Goal: Task Accomplishment & Management: Complete application form

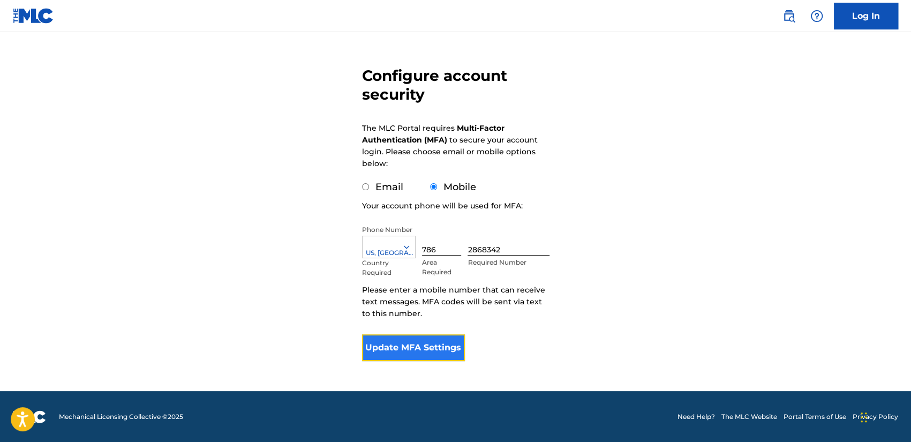
click at [443, 345] on button "Update MFA Settings" at bounding box center [413, 347] width 103 height 27
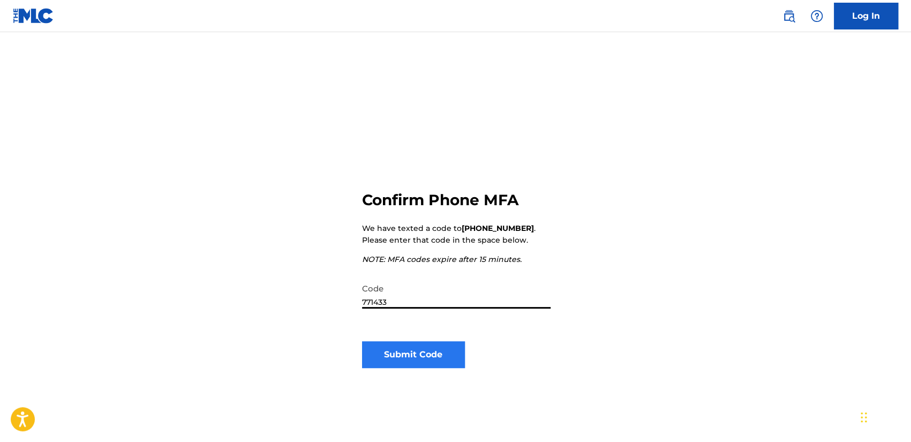
type input "771433"
click at [426, 357] on button "Submit Code" at bounding box center [413, 354] width 103 height 27
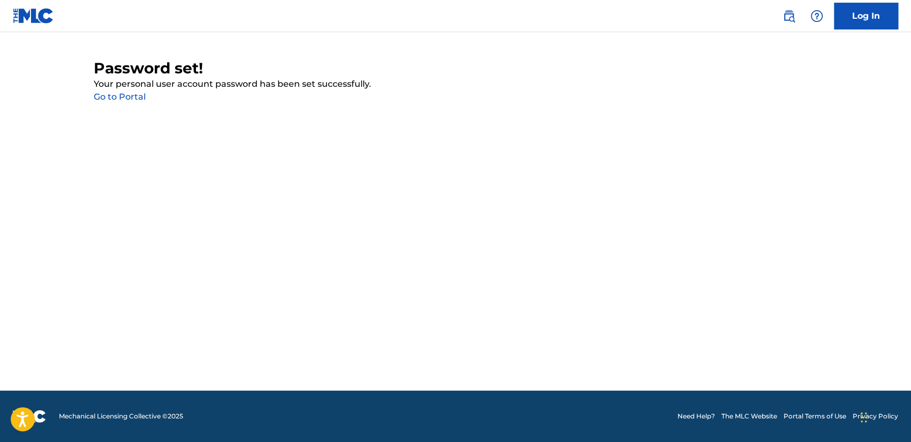
click at [119, 95] on link "Go to Portal" at bounding box center [120, 97] width 52 height 10
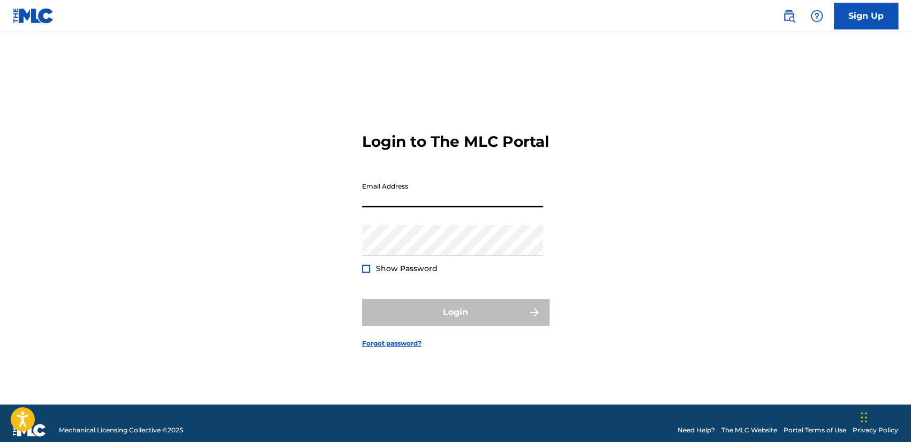
click at [424, 197] on input "Email Address" at bounding box center [452, 192] width 181 height 31
type input "[EMAIL_ADDRESS][DOMAIN_NAME]"
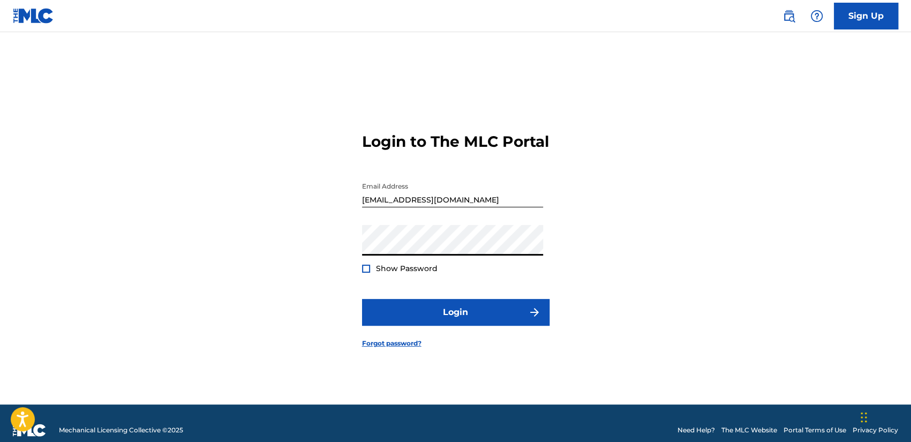
click at [365, 273] on div at bounding box center [366, 269] width 8 height 8
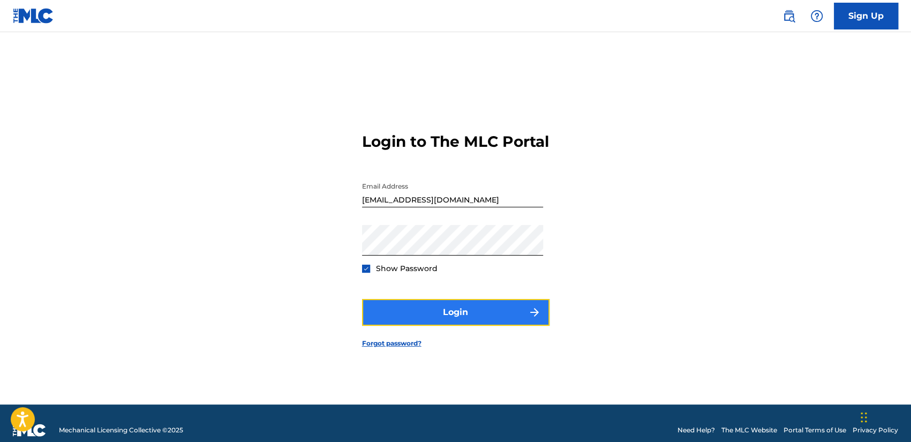
click at [412, 318] on button "Login" at bounding box center [455, 312] width 187 height 27
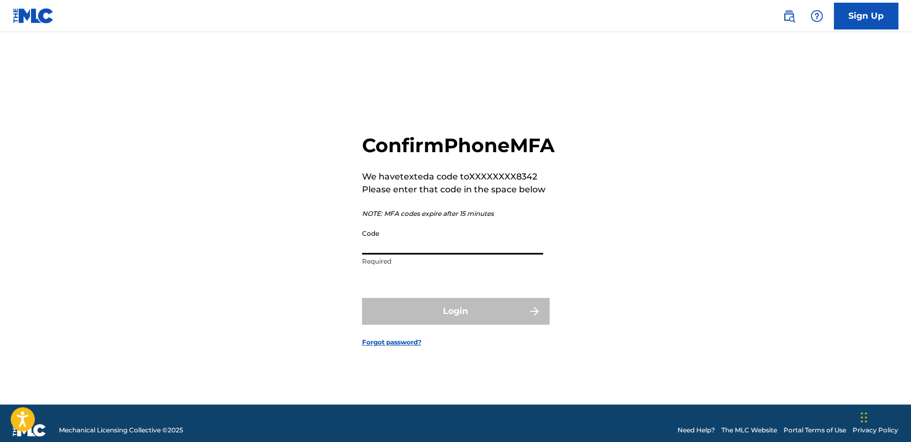
click at [412, 254] on input "Code" at bounding box center [452, 239] width 181 height 31
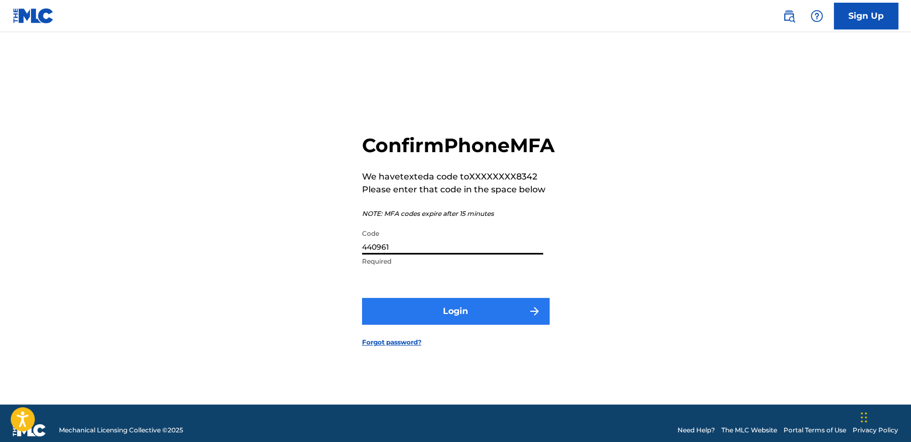
type input "440961"
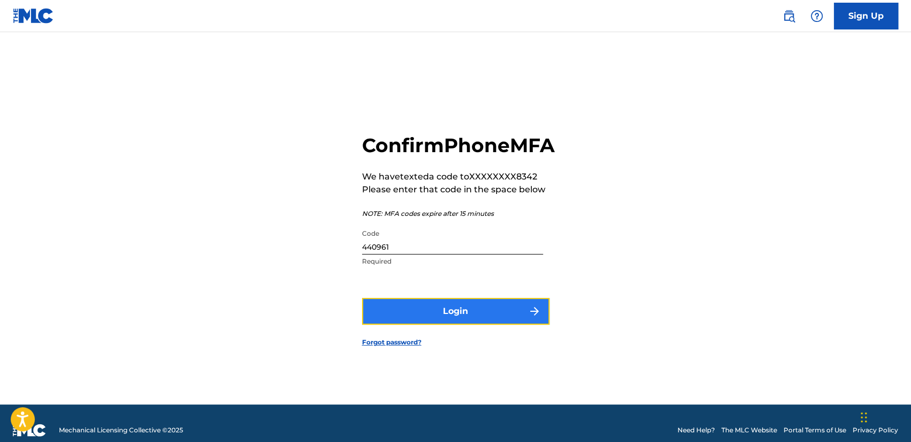
click at [482, 325] on button "Login" at bounding box center [455, 311] width 187 height 27
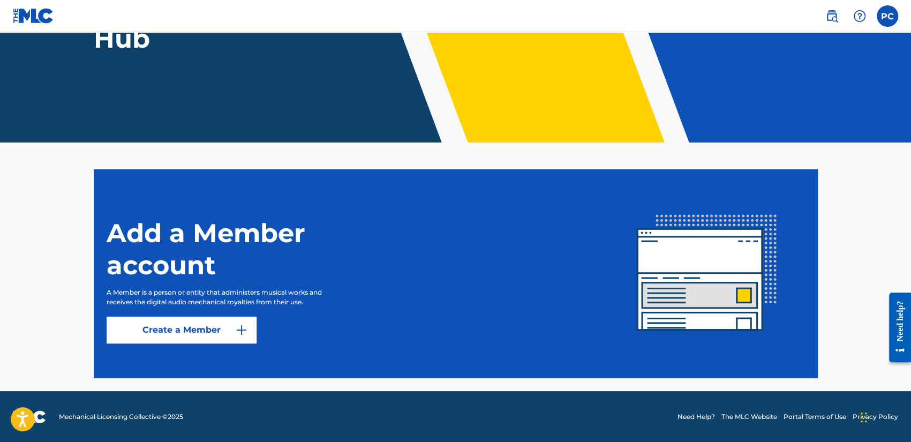
scroll to position [152, 0]
click at [180, 329] on link "Create a Member" at bounding box center [182, 330] width 150 height 27
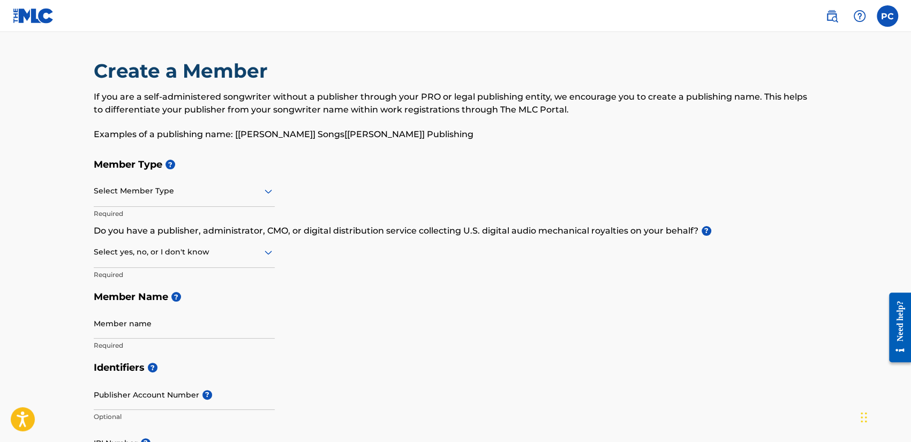
click at [217, 188] on div at bounding box center [184, 190] width 181 height 13
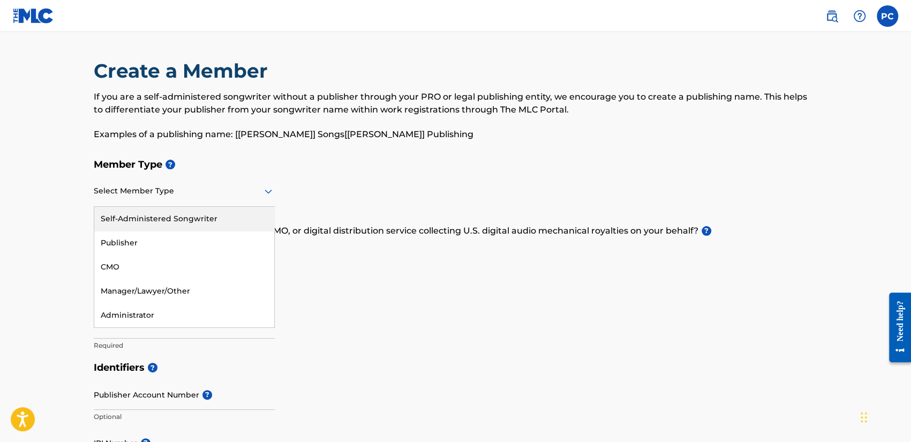
click at [136, 189] on div at bounding box center [184, 190] width 181 height 13
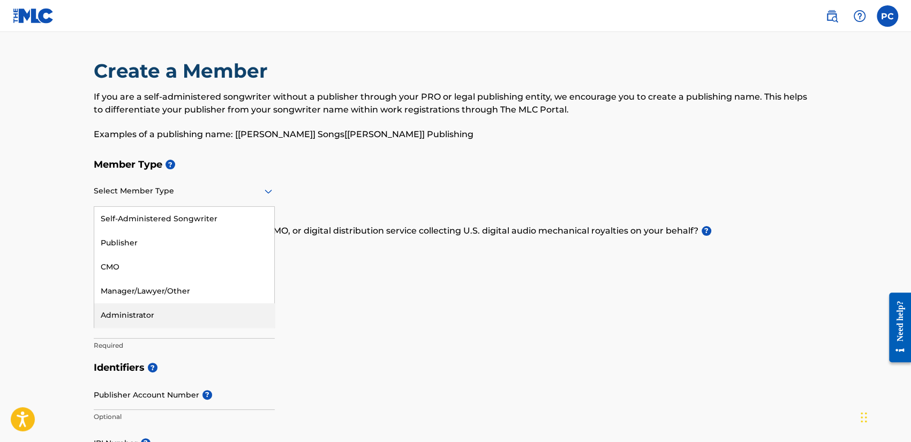
click at [150, 311] on div "Administrator" at bounding box center [184, 315] width 180 height 24
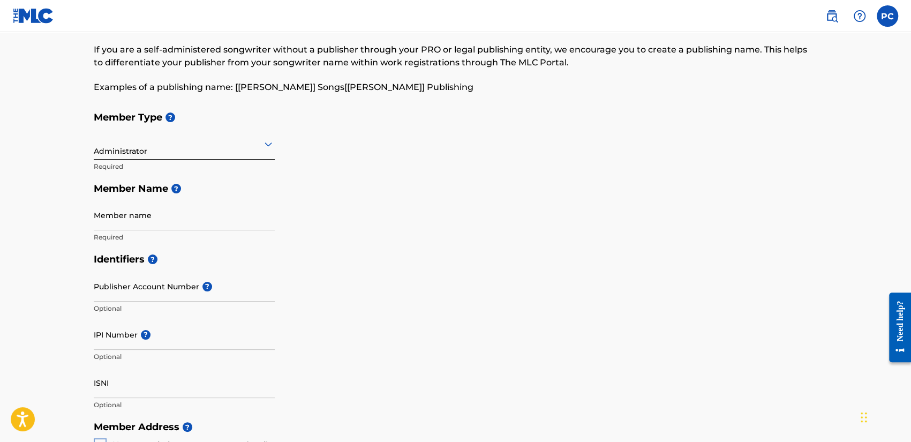
scroll to position [107, 0]
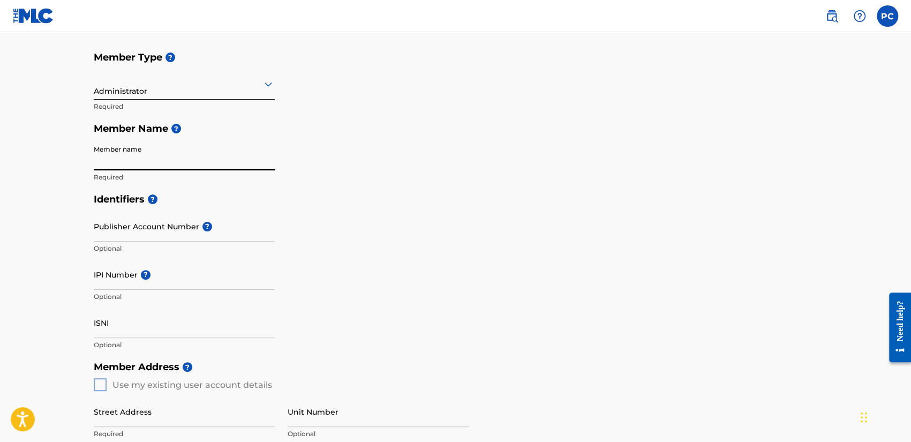
click at [162, 154] on input "Member name" at bounding box center [184, 155] width 181 height 31
drag, startPoint x: 160, startPoint y: 160, endPoint x: 85, endPoint y: 156, distance: 74.5
click at [85, 157] on div "Create a Member If you are a self-administered songwriter without a publisher t…" at bounding box center [456, 349] width 750 height 794
type input "E"
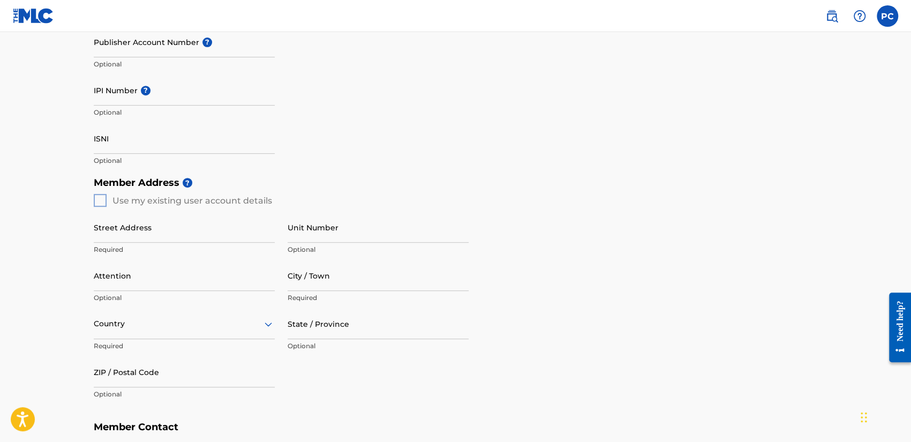
scroll to position [321, 0]
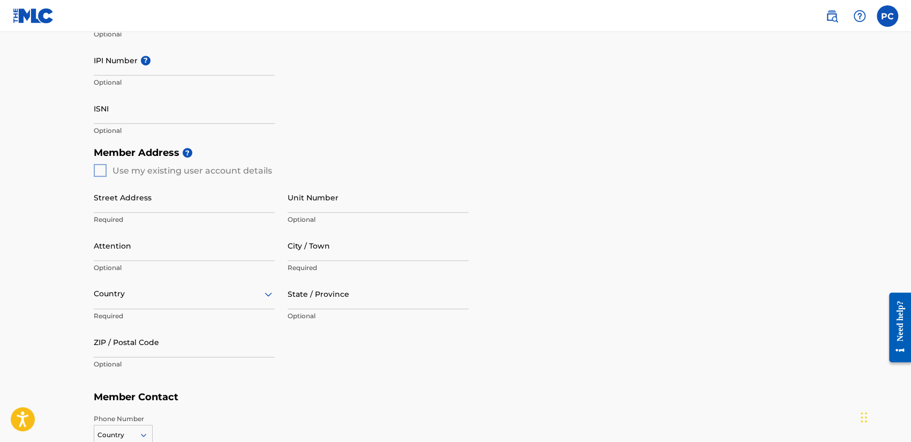
type input "[PERSON_NAME] Records"
click at [97, 169] on div "Member Address ? Use my existing user account details Street Address Required U…" at bounding box center [456, 263] width 724 height 245
click at [152, 198] on input "Street Address" at bounding box center [184, 197] width 181 height 31
type input "[STREET_ADDRESS]"
type input "[PERSON_NAME] Records"
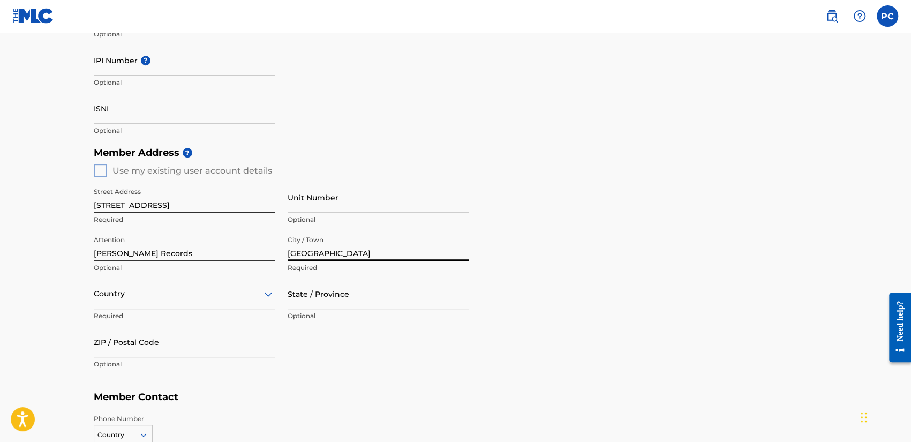
type input "[GEOGRAPHIC_DATA]"
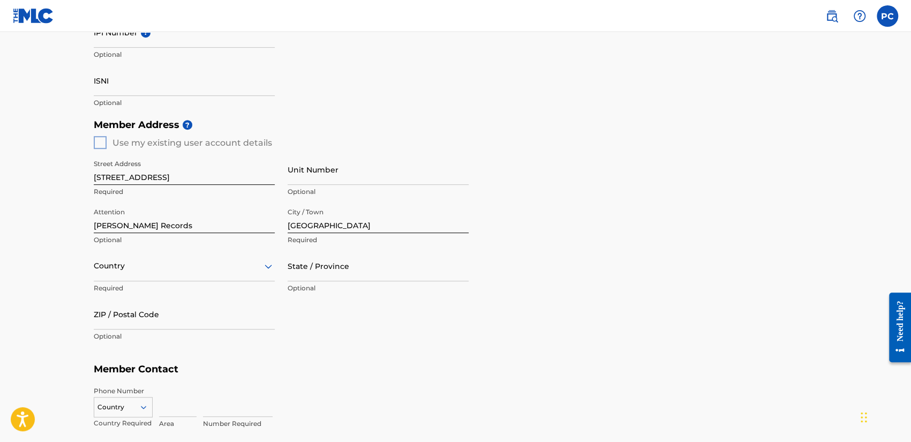
click at [129, 281] on div "option , selected. Select is focused ,type to refine list, press Down to open t…" at bounding box center [184, 266] width 181 height 31
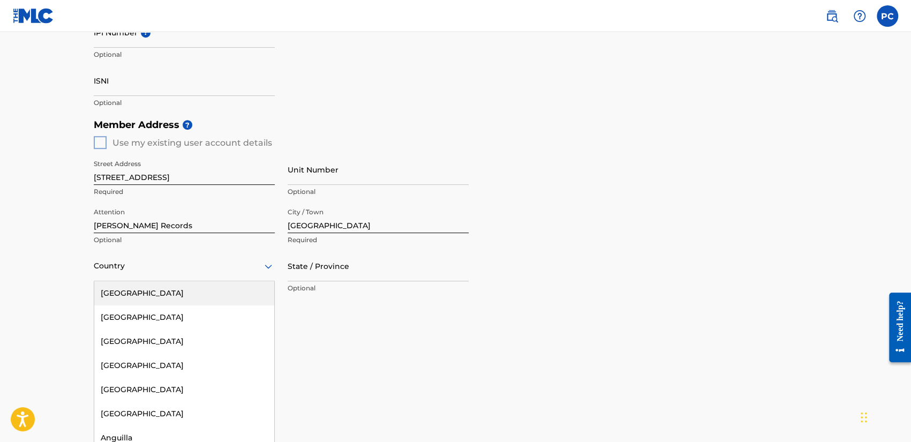
click at [131, 290] on div "[GEOGRAPHIC_DATA]" at bounding box center [184, 293] width 180 height 24
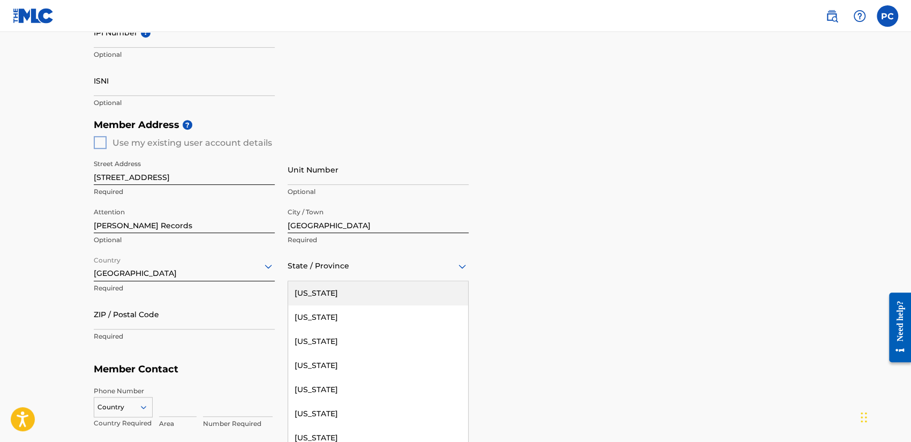
click at [308, 267] on div at bounding box center [378, 265] width 181 height 13
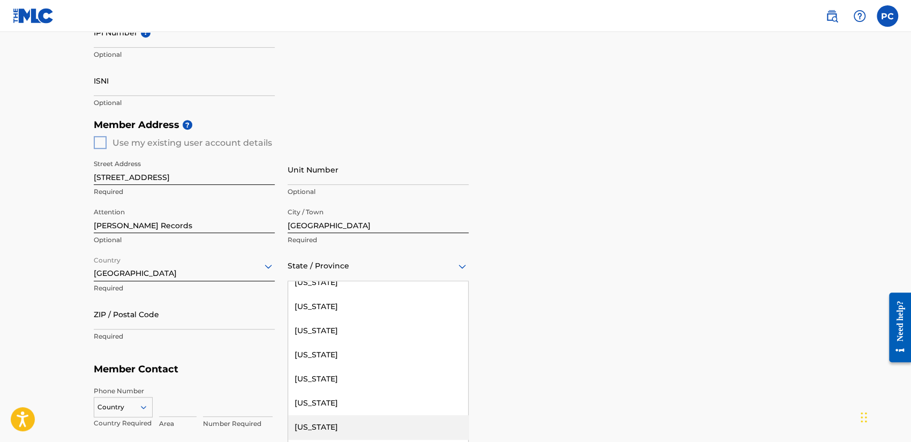
click at [325, 425] on div "[US_STATE]" at bounding box center [378, 427] width 180 height 24
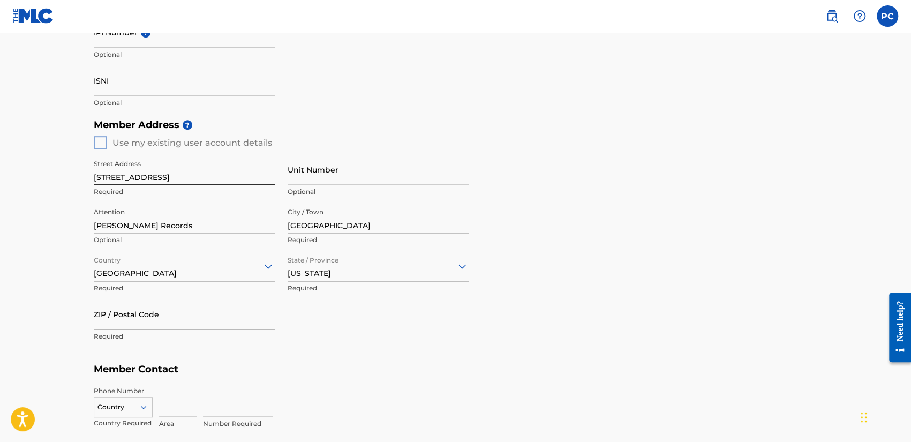
click at [176, 319] on input "ZIP / Postal Code" at bounding box center [184, 314] width 181 height 31
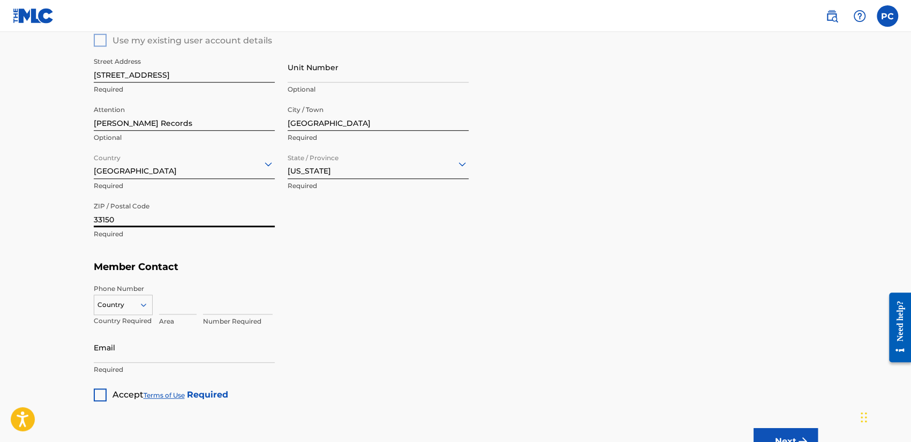
scroll to position [456, 0]
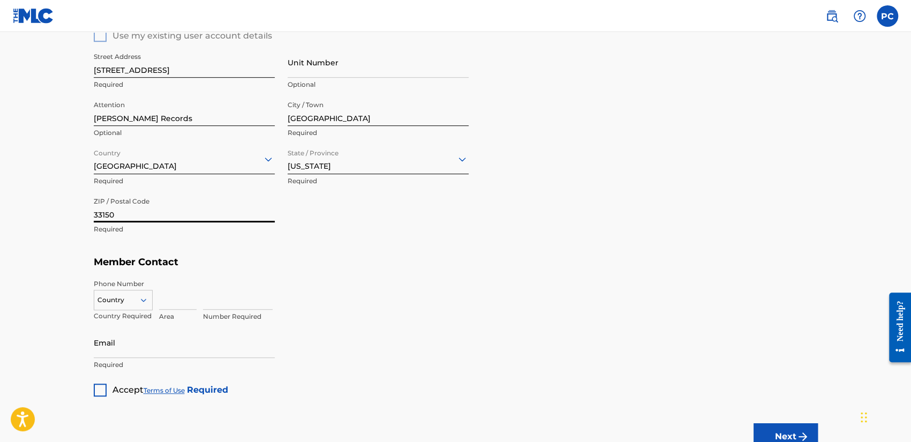
type input "33150"
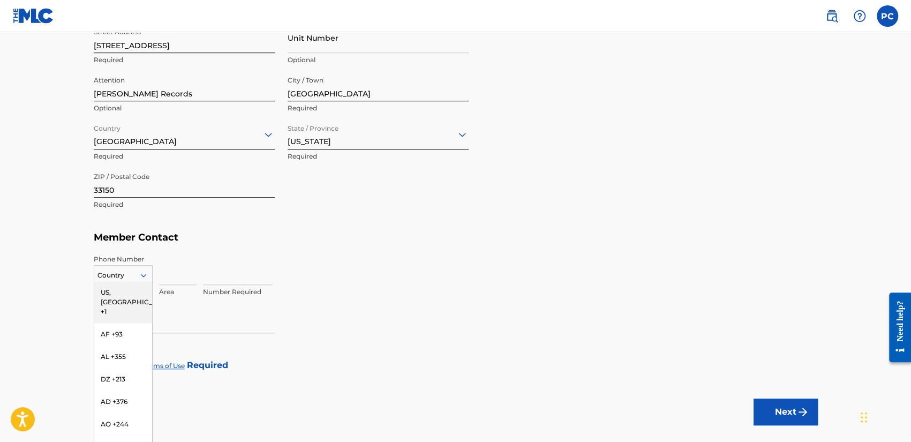
click at [136, 281] on div "216 results available. Use Up and Down to choose options, press Enter to select…" at bounding box center [123, 273] width 59 height 16
click at [120, 291] on div "US, [GEOGRAPHIC_DATA] +1" at bounding box center [123, 302] width 58 height 42
click at [164, 275] on input at bounding box center [177, 269] width 37 height 31
type input "786"
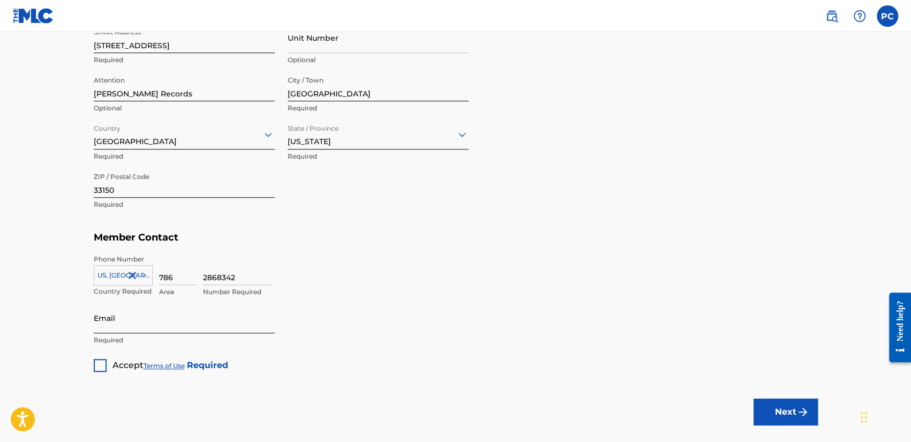
type input "2868342"
click at [122, 324] on input "Email" at bounding box center [184, 318] width 181 height 31
type input "[EMAIL_ADDRESS][DOMAIN_NAME]"
click at [97, 363] on div at bounding box center [100, 365] width 13 height 13
click at [781, 412] on button "Next" at bounding box center [786, 411] width 64 height 27
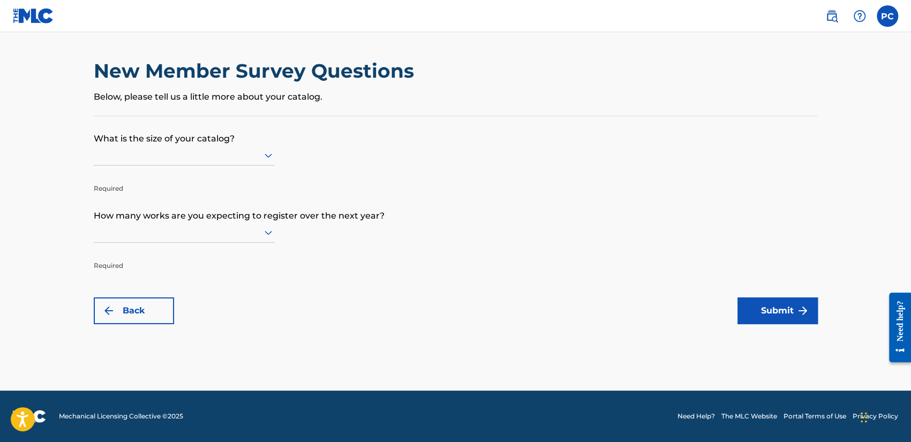
click at [205, 152] on div at bounding box center [184, 154] width 181 height 13
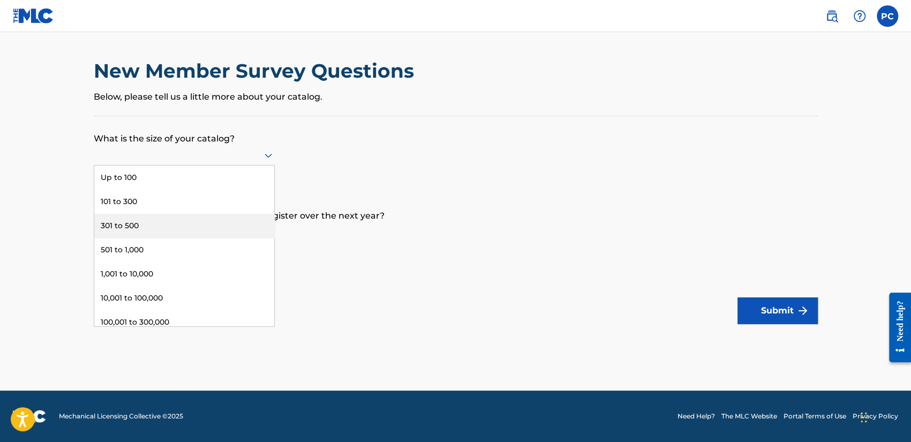
click at [159, 227] on div "301 to 500" at bounding box center [184, 226] width 180 height 24
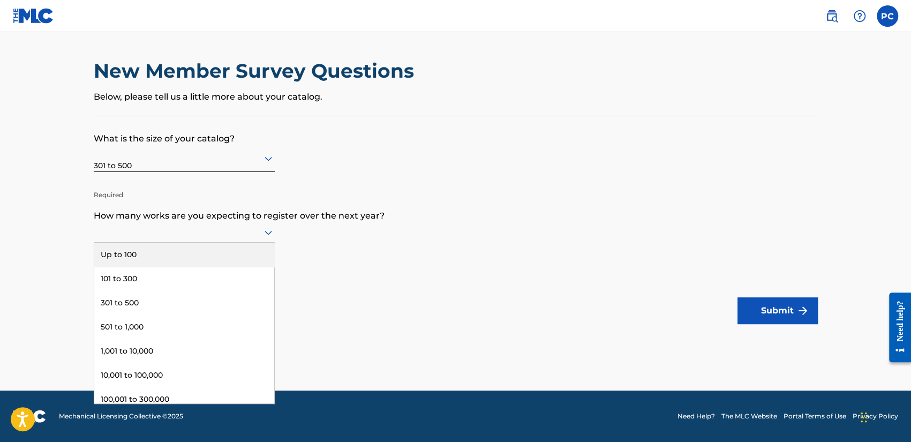
click at [168, 232] on div at bounding box center [184, 231] width 181 height 13
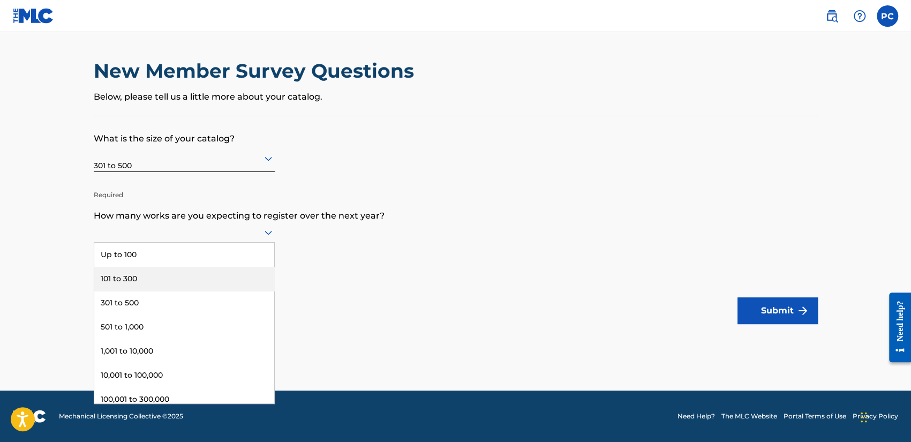
click at [157, 277] on div "101 to 300" at bounding box center [184, 279] width 180 height 24
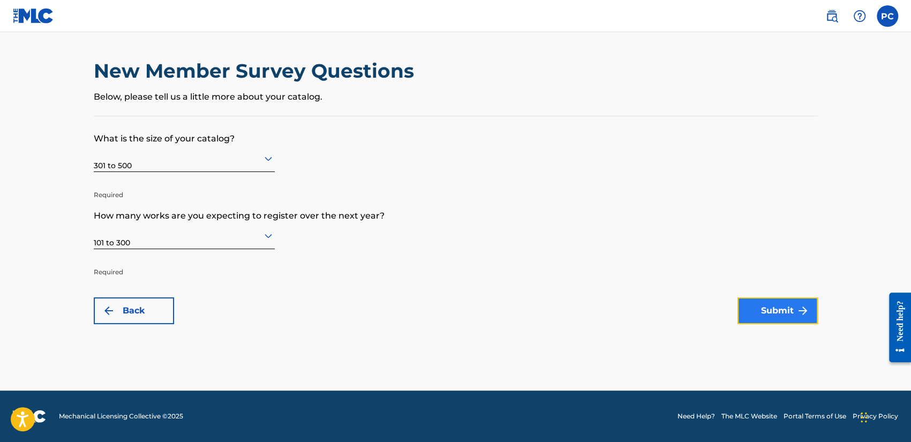
click at [787, 312] on button "Submit" at bounding box center [778, 310] width 80 height 27
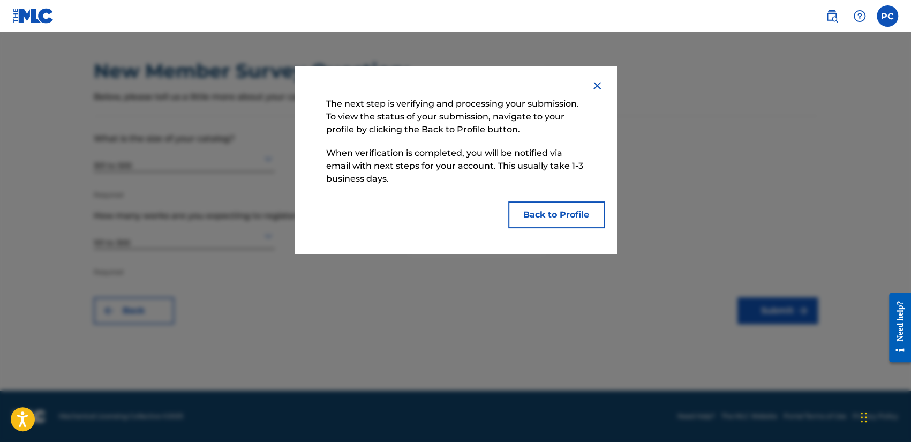
click at [596, 85] on img at bounding box center [597, 85] width 13 height 13
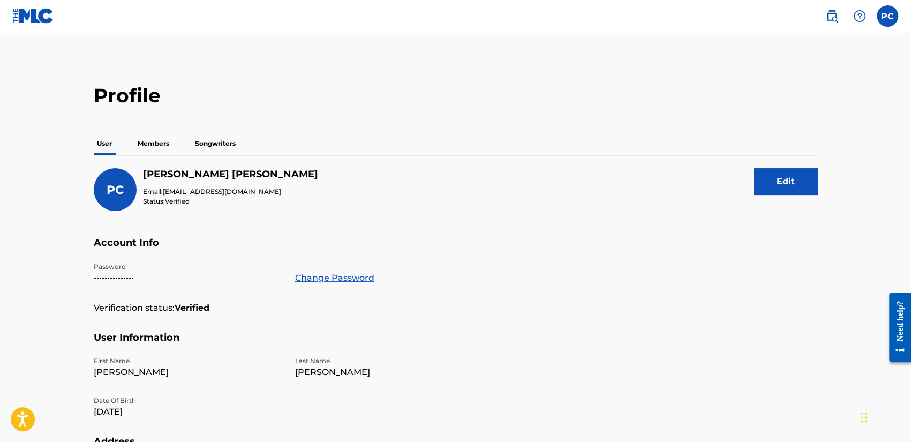
click at [159, 142] on p "Members" at bounding box center [153, 143] width 38 height 22
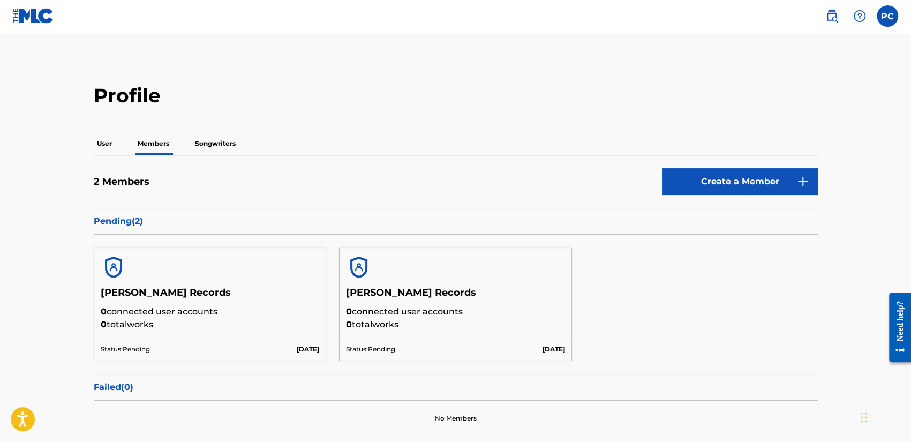
click at [228, 138] on p "Songwriters" at bounding box center [215, 143] width 47 height 22
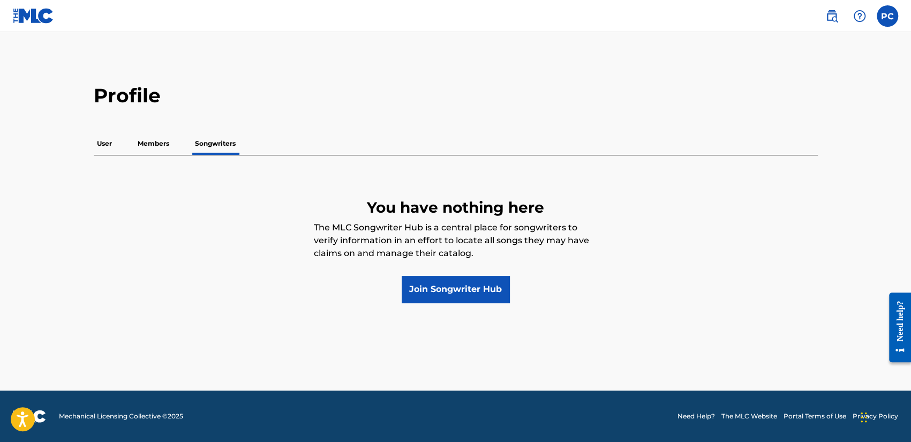
click at [101, 140] on p "User" at bounding box center [104, 143] width 21 height 22
